Goal: Task Accomplishment & Management: Manage account settings

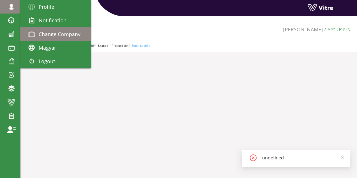
click at [55, 37] on span "Change Company" at bounding box center [60, 34] width 42 height 7
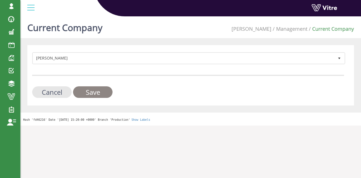
click at [104, 94] on input "Save" at bounding box center [93, 92] width 40 height 12
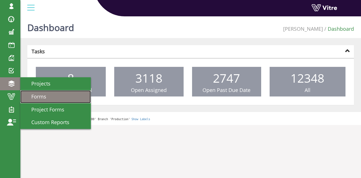
click at [44, 95] on span "Forms" at bounding box center [36, 96] width 22 height 7
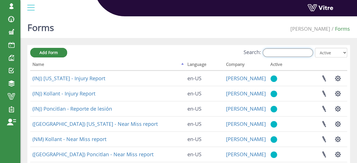
click at [299, 54] on input "Search:" at bounding box center [288, 53] width 50 height 8
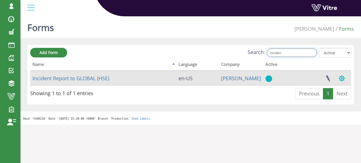
type input "inciden"
click at [344, 77] on button "button" at bounding box center [342, 78] width 14 height 15
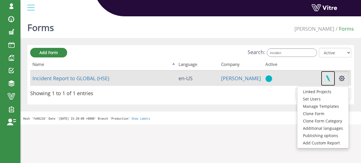
click at [330, 78] on link at bounding box center [328, 78] width 14 height 15
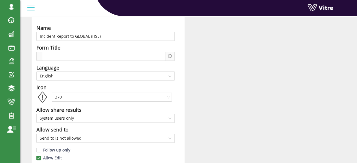
scroll to position [56, 0]
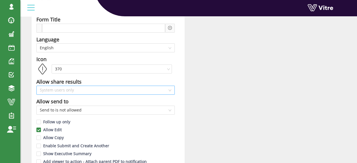
click at [94, 88] on span "System users only" at bounding box center [106, 90] width 132 height 8
click at [94, 89] on span "System users only" at bounding box center [106, 90] width 132 height 8
click at [40, 138] on input "Allow Copy" at bounding box center [38, 139] width 5 height 5
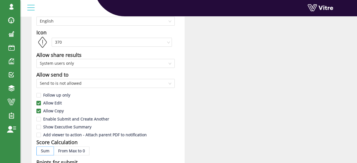
scroll to position [85, 0]
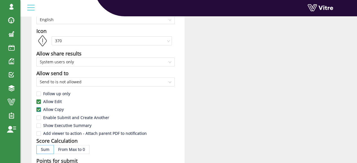
click at [40, 109] on input "Allow Copy" at bounding box center [38, 111] width 5 height 5
checkbox input "false"
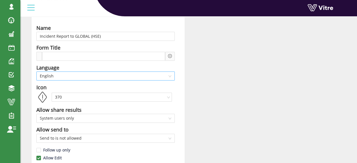
scroll to position [0, 0]
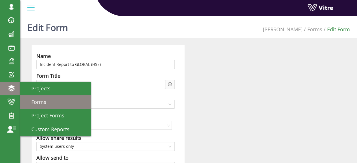
click at [44, 105] on span "Forms" at bounding box center [36, 102] width 22 height 7
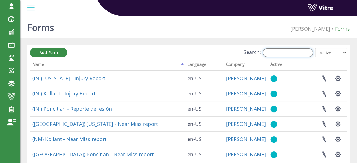
click at [295, 51] on input "Search:" at bounding box center [288, 53] width 50 height 8
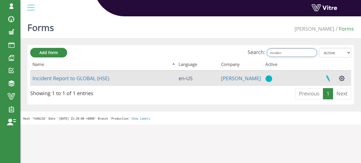
type input "inciden"
click at [329, 78] on link at bounding box center [328, 78] width 14 height 15
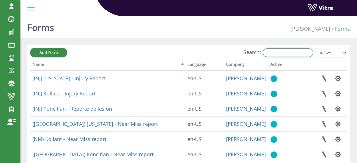
click at [282, 56] on input "Search:" at bounding box center [288, 53] width 50 height 8
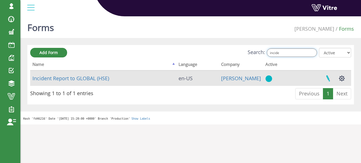
type input "incide"
click at [326, 80] on link at bounding box center [328, 78] width 14 height 15
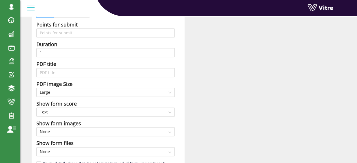
scroll to position [254, 0]
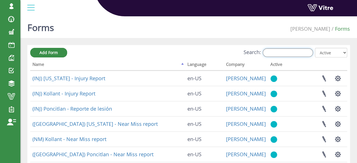
click at [293, 52] on input "Search:" at bounding box center [288, 53] width 50 height 8
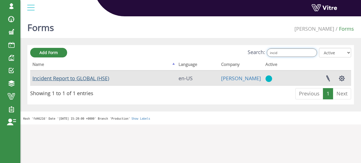
type input "incid"
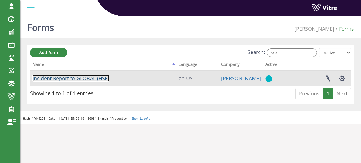
click at [81, 79] on link "Incident Report to GLOBAL (HSE)" at bounding box center [70, 78] width 77 height 7
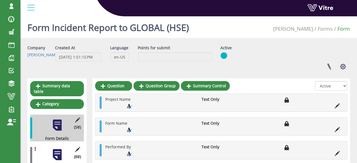
click at [57, 152] on div at bounding box center [57, 155] width 13 height 13
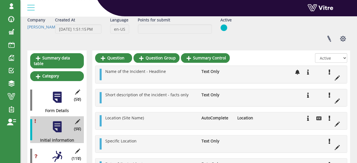
scroll to position [28, 0]
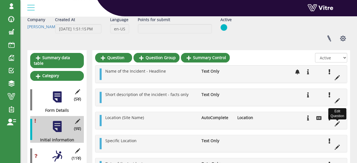
click at [338, 123] on icon at bounding box center [337, 124] width 5 height 5
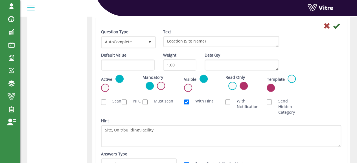
scroll to position [348, 0]
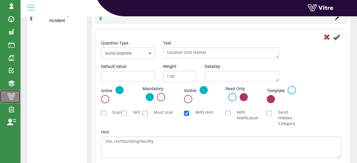
click at [13, 97] on span at bounding box center [11, 96] width 14 height 7
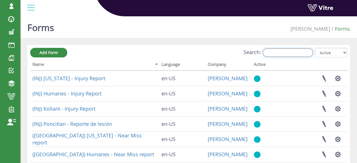
click at [292, 52] on input "Search:" at bounding box center [288, 53] width 50 height 8
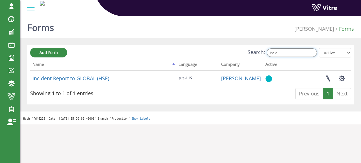
type input "incid"
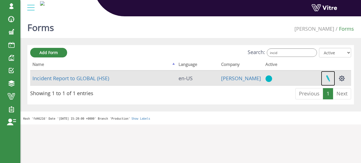
click at [329, 80] on link at bounding box center [328, 78] width 14 height 15
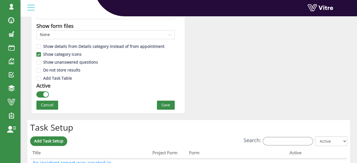
scroll to position [395, 0]
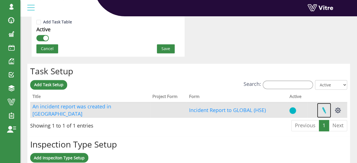
click at [324, 110] on link at bounding box center [324, 110] width 14 height 15
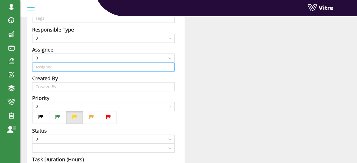
type input "Deborah Cohen SU"
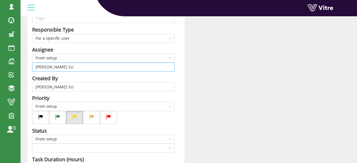
scroll to position [113, 0]
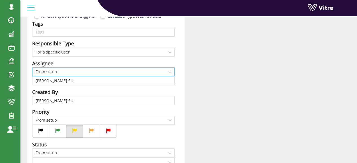
type input "David Katz"
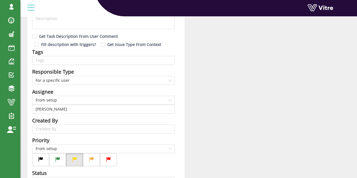
scroll to position [0, 0]
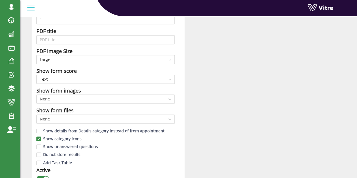
scroll to position [424, 0]
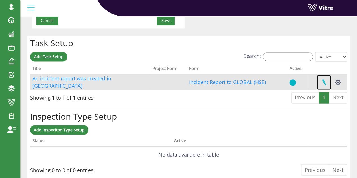
click at [325, 81] on link at bounding box center [324, 82] width 14 height 15
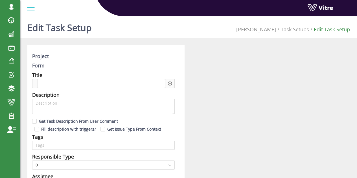
type input "[PERSON_NAME] SU"
type input "[PERSON_NAME]"
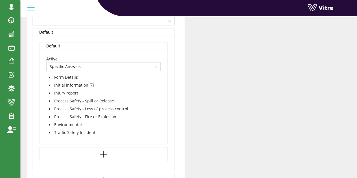
scroll to position [374, 0]
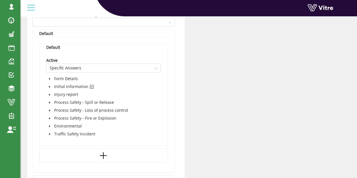
click at [49, 87] on icon "caret-down" at bounding box center [49, 86] width 3 height 3
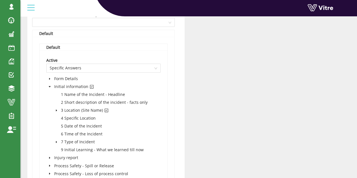
click at [56, 110] on icon "caret-down" at bounding box center [56, 111] width 1 height 2
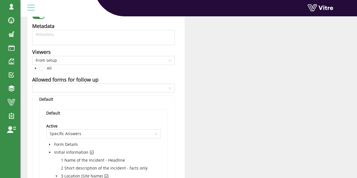
scroll to position [337, 0]
